Goal: Information Seeking & Learning: Learn about a topic

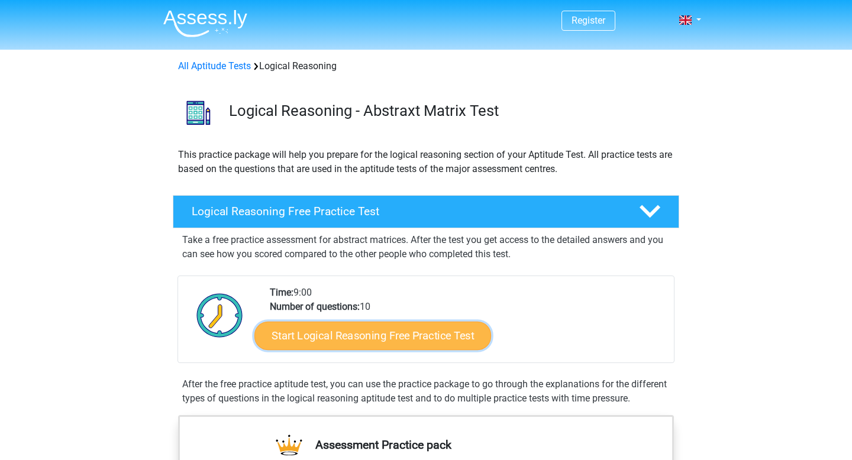
click at [364, 339] on link "Start Logical Reasoning Free Practice Test" at bounding box center [372, 335] width 237 height 28
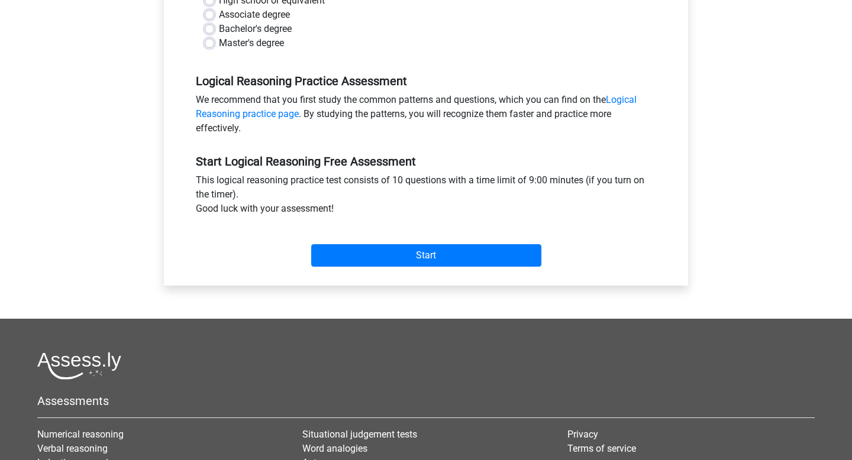
scroll to position [92, 0]
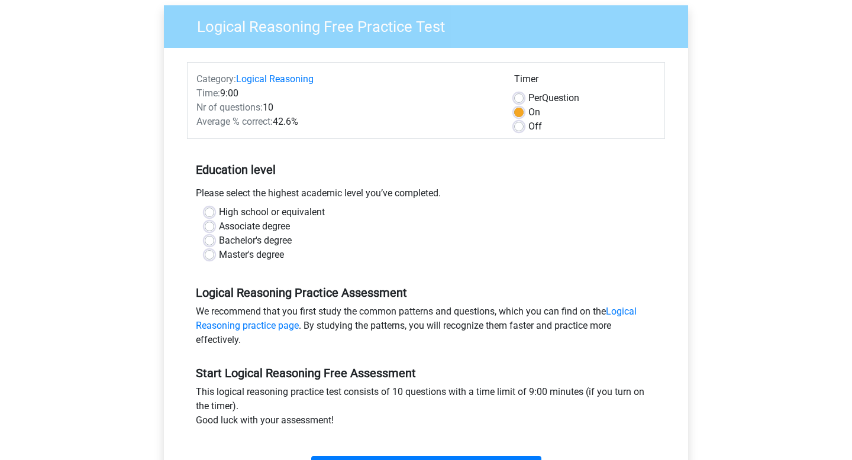
click at [219, 242] on label "Bachelor's degree" at bounding box center [255, 241] width 73 height 14
click at [211, 242] on input "Bachelor's degree" at bounding box center [209, 240] width 9 height 12
radio input "true"
